Goal: Task Accomplishment & Management: Use online tool/utility

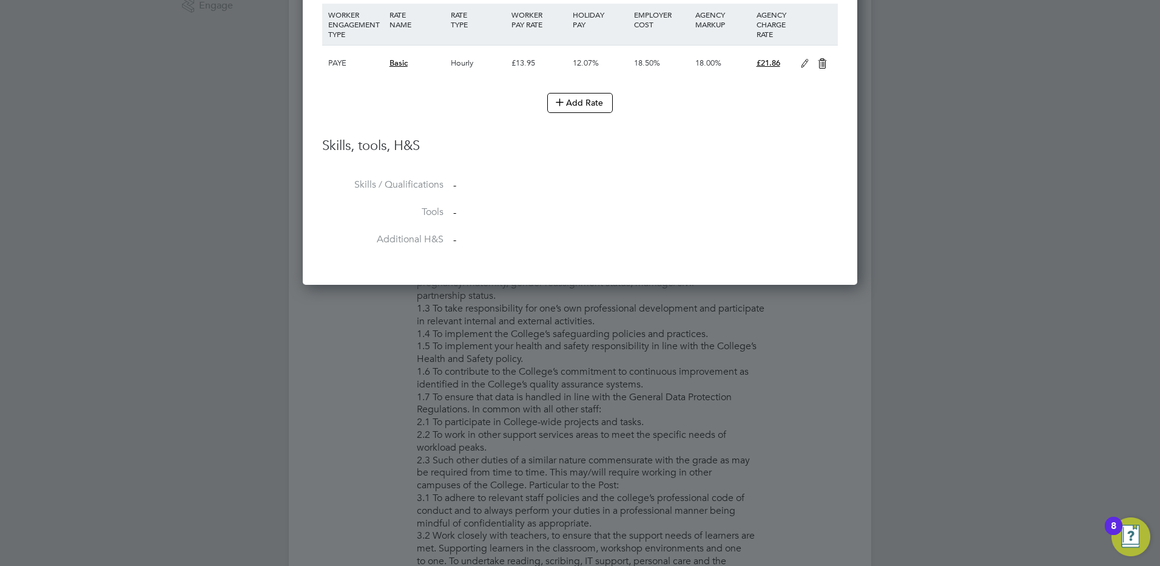
click at [797, 429] on div at bounding box center [580, 283] width 1160 height 566
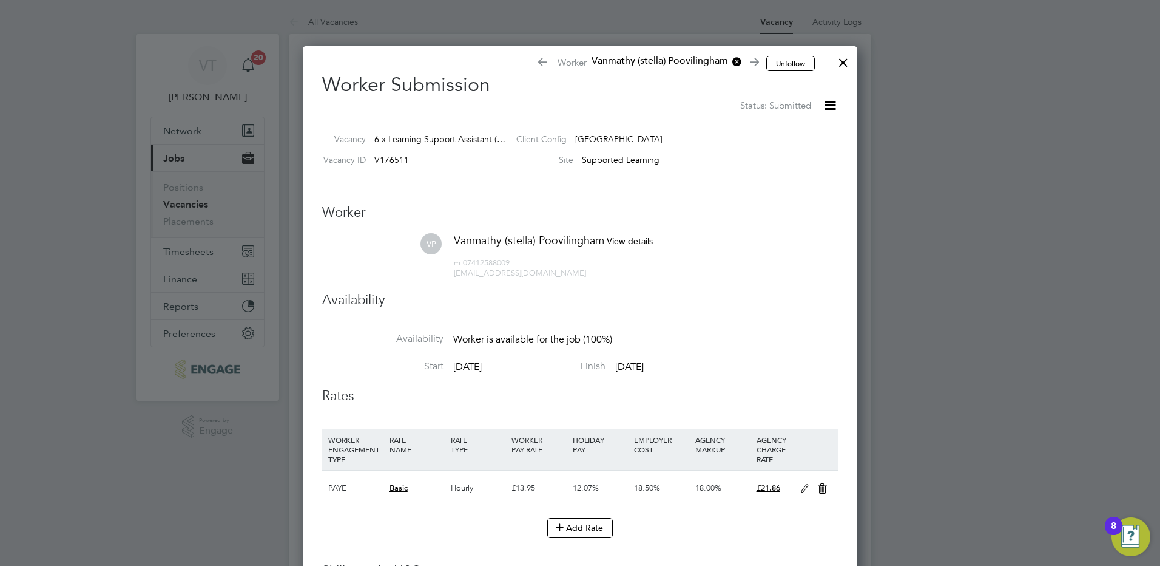
click at [635, 240] on span "View details" at bounding box center [630, 240] width 46 height 11
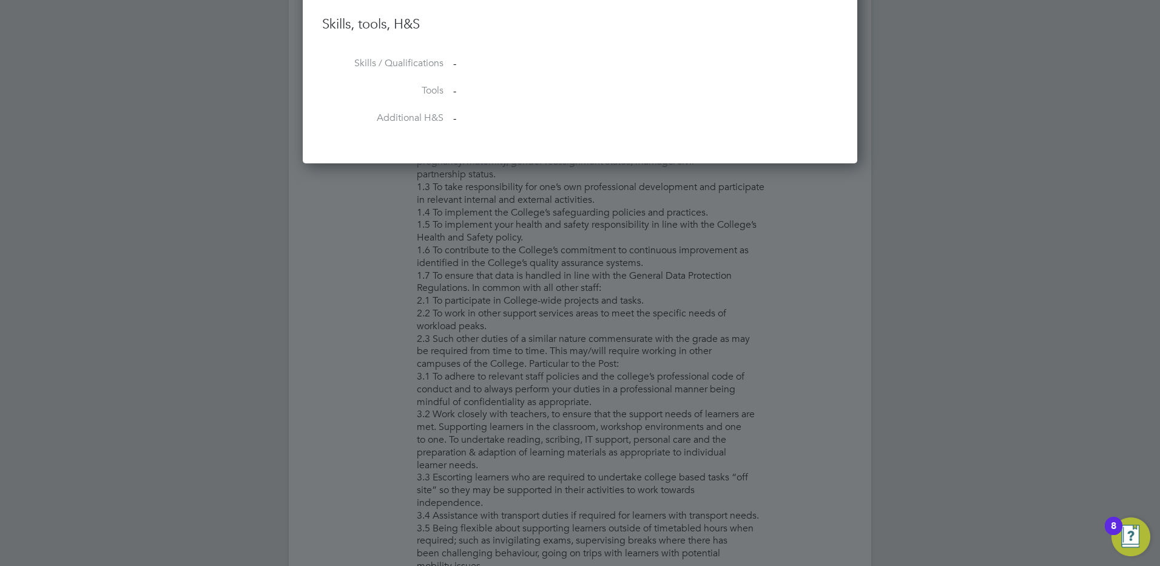
click at [730, 459] on div at bounding box center [580, 283] width 1160 height 566
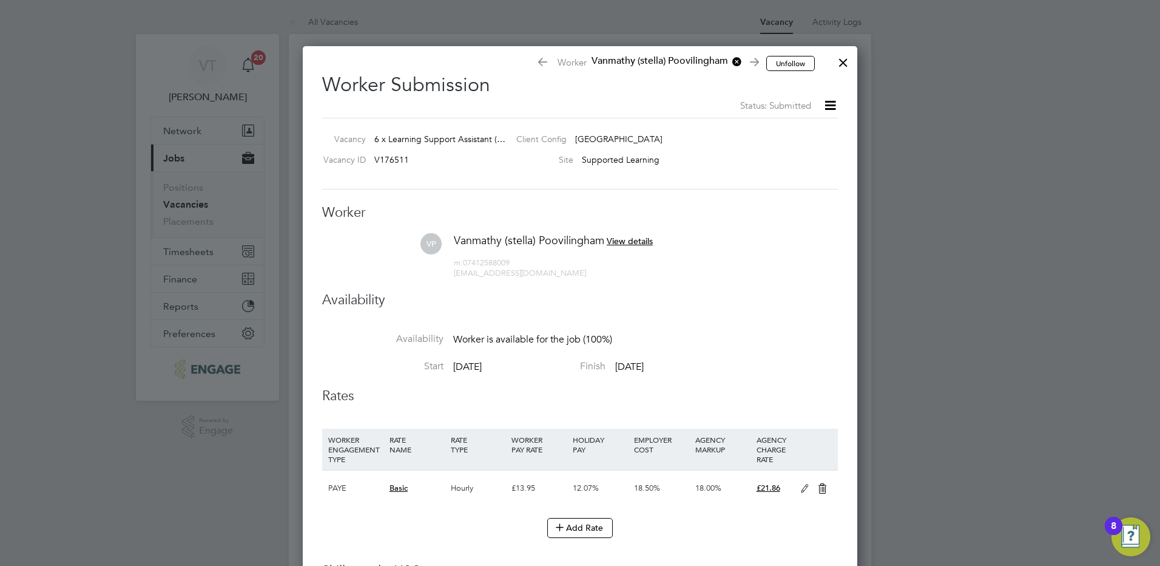
click at [828, 105] on icon at bounding box center [830, 105] width 15 height 15
click at [805, 154] on li "Reject" at bounding box center [810, 151] width 52 height 17
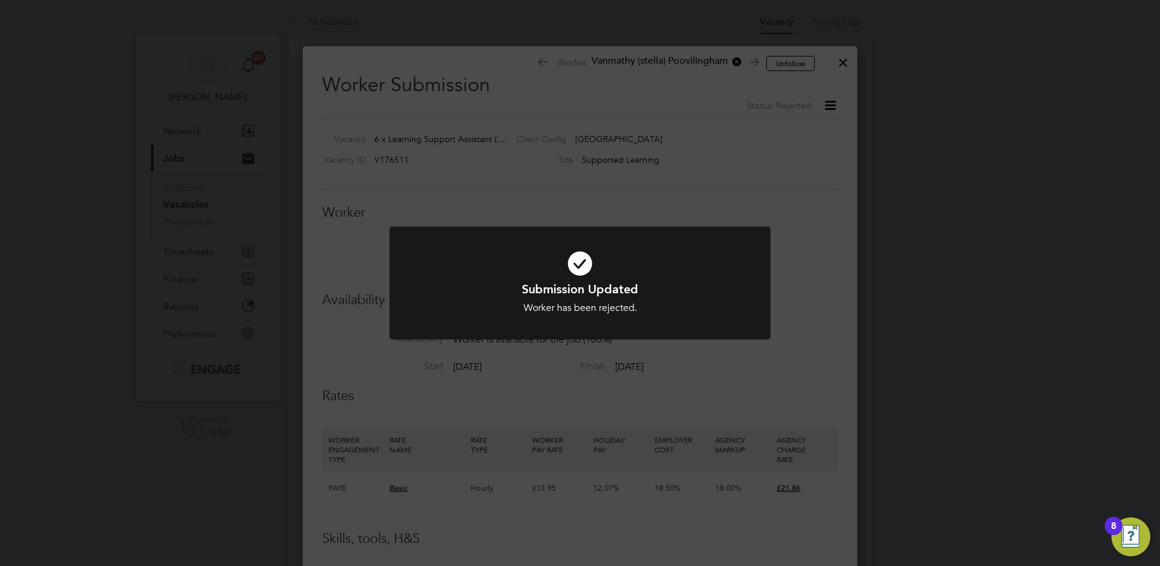
click at [15, 105] on div "Submission Updated Worker has been rejected. Cancel Okay" at bounding box center [580, 283] width 1160 height 566
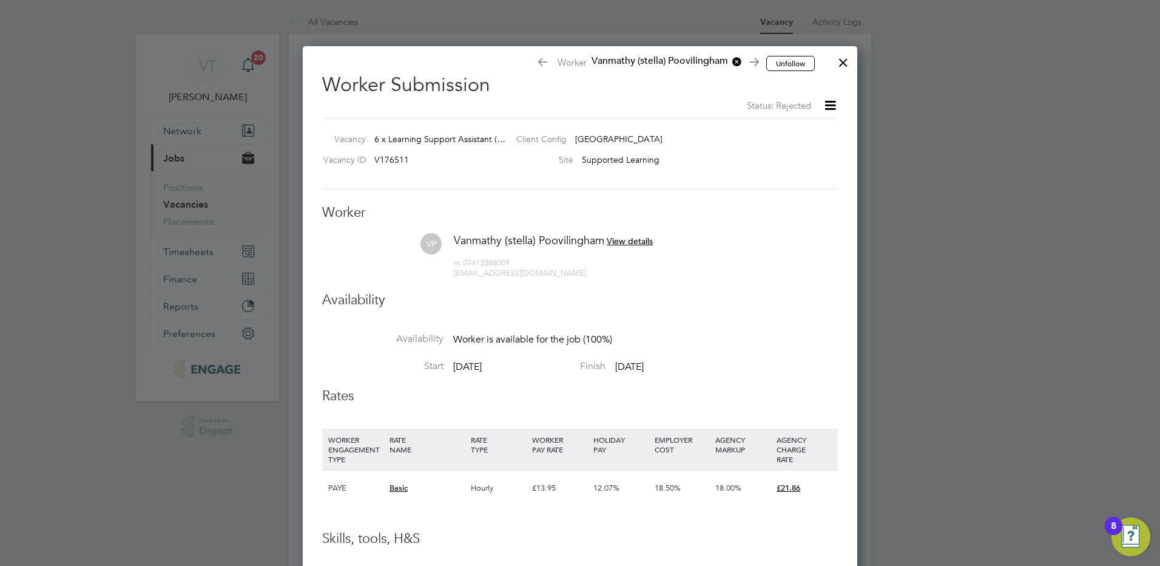
click at [847, 63] on div at bounding box center [844, 60] width 22 height 22
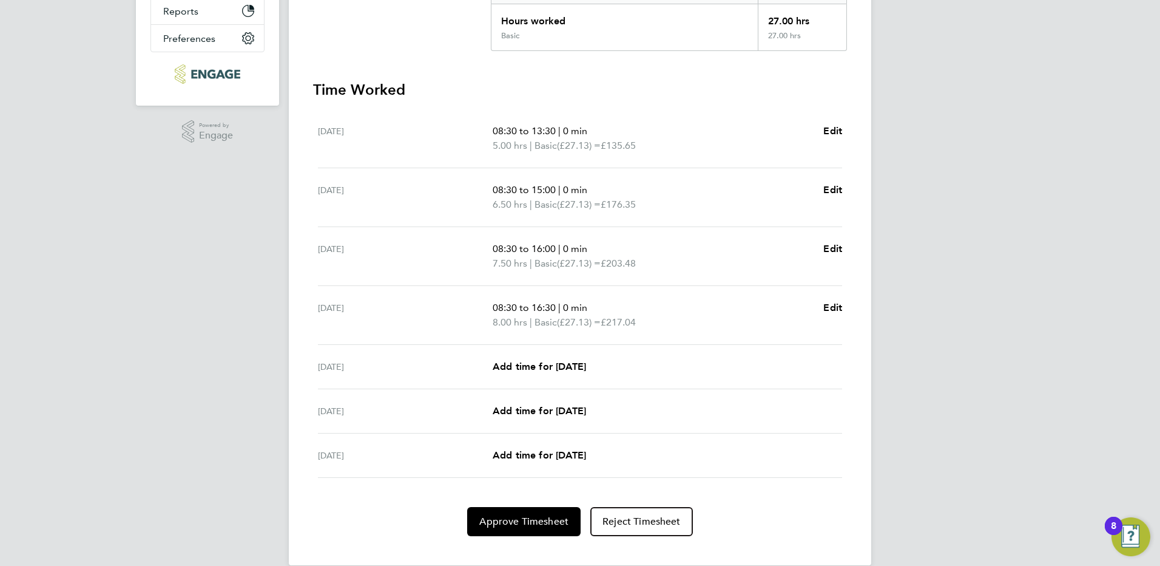
scroll to position [297, 0]
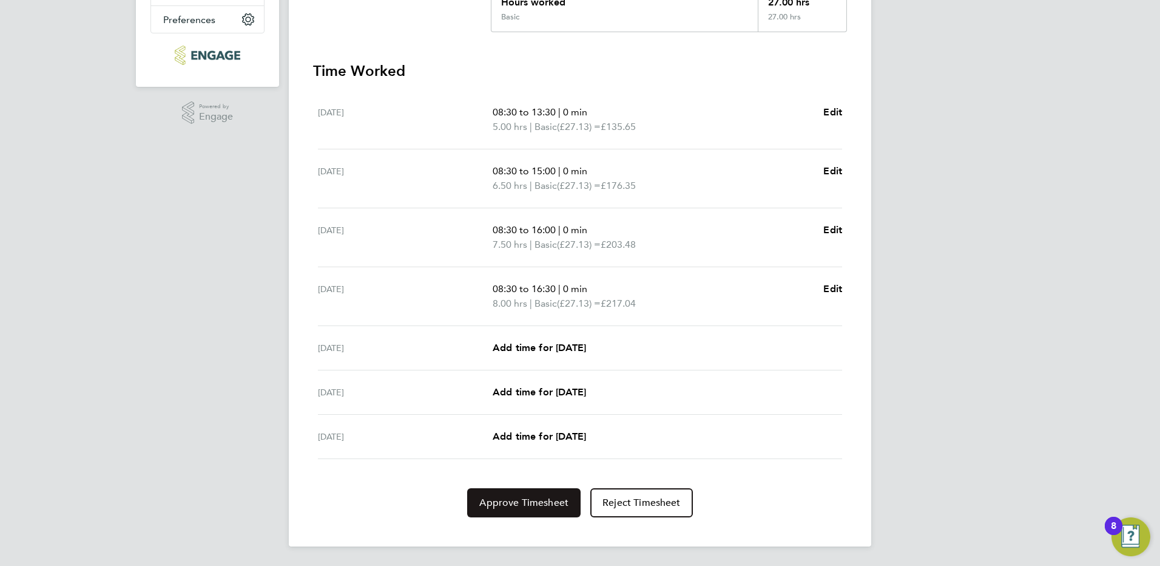
click at [543, 511] on button "Approve Timesheet" at bounding box center [523, 502] width 113 height 29
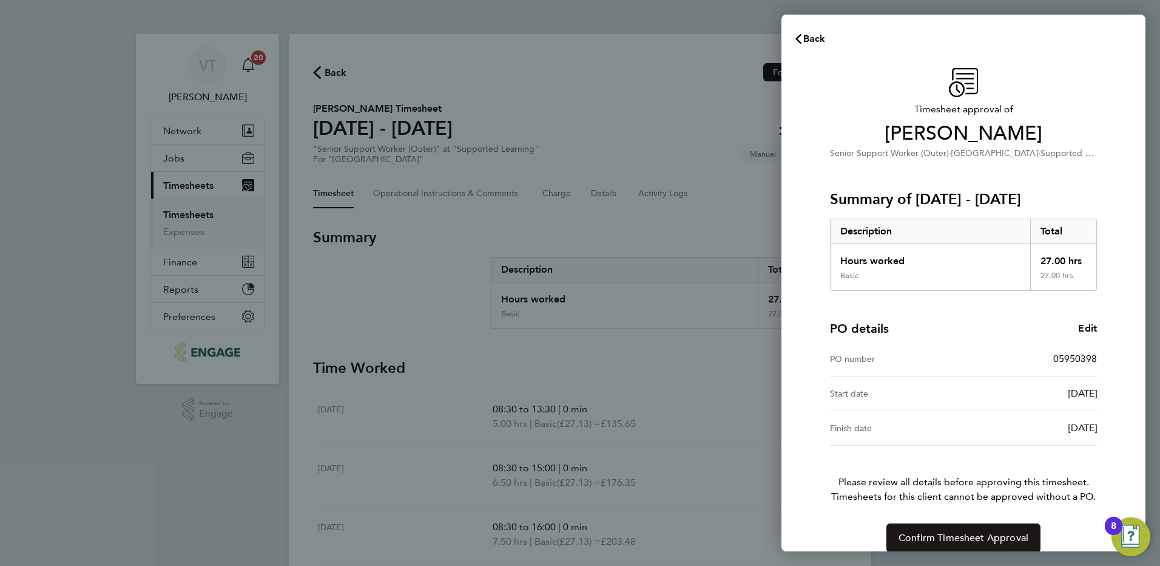
click at [1004, 537] on span "Confirm Timesheet Approval" at bounding box center [964, 538] width 130 height 12
